Goal: Transaction & Acquisition: Purchase product/service

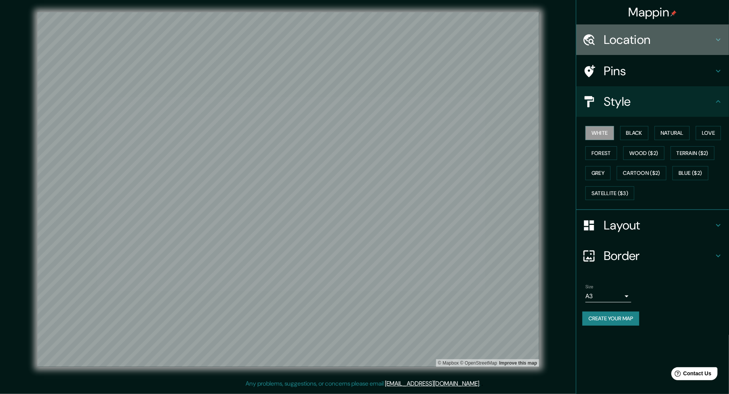
click at [641, 29] on div "Location" at bounding box center [652, 39] width 153 height 31
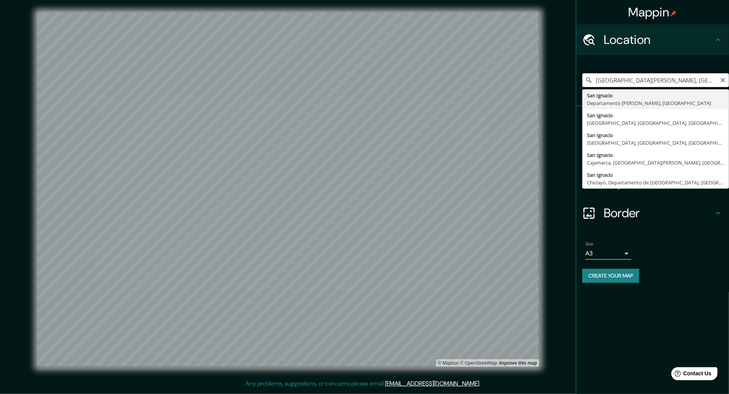
click at [702, 82] on input "[GEOGRAPHIC_DATA][PERSON_NAME], [GEOGRAPHIC_DATA][PERSON_NAME], [GEOGRAPHIC_DAT…" at bounding box center [655, 80] width 147 height 14
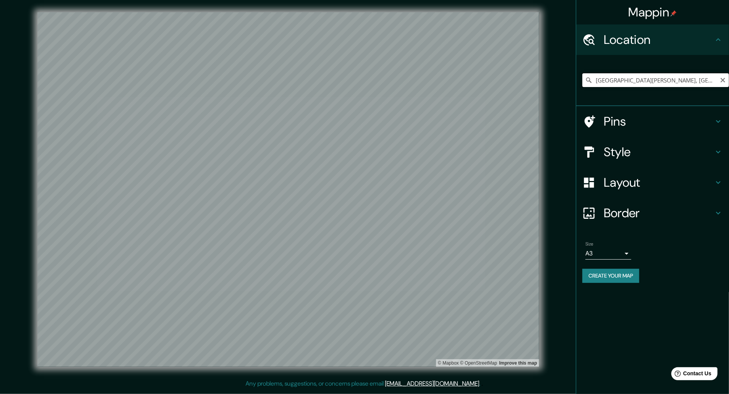
click at [660, 83] on input "[GEOGRAPHIC_DATA][PERSON_NAME], [GEOGRAPHIC_DATA][PERSON_NAME], [GEOGRAPHIC_DAT…" at bounding box center [655, 80] width 147 height 14
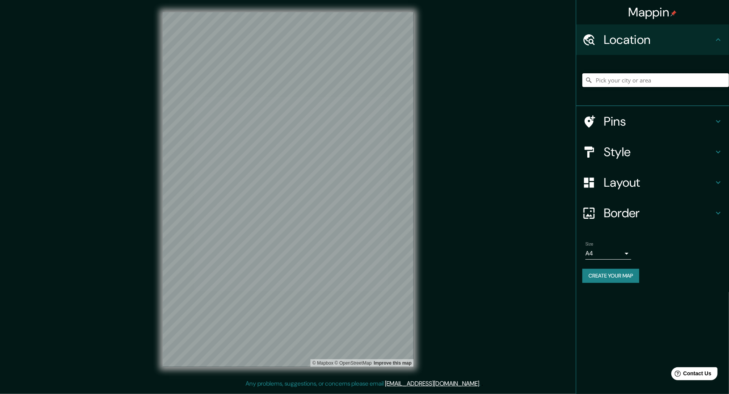
click at [614, 76] on input "Pick your city or area" at bounding box center [655, 80] width 147 height 14
paste input "[GEOGRAPHIC_DATA][PERSON_NAME], [GEOGRAPHIC_DATA][PERSON_NAME], [GEOGRAPHIC_DAT…"
type input "[GEOGRAPHIC_DATA][PERSON_NAME], [GEOGRAPHIC_DATA][PERSON_NAME], [GEOGRAPHIC_DAT…"
click at [640, 182] on h4 "Layout" at bounding box center [658, 182] width 110 height 15
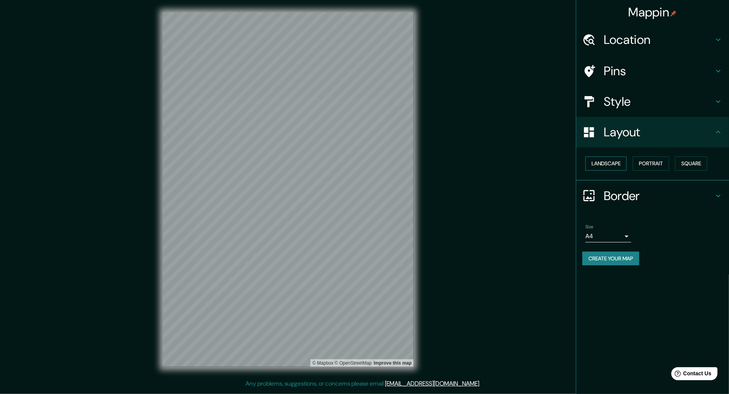
click at [613, 161] on button "Landscape" at bounding box center [605, 163] width 41 height 14
